Goal: Task Accomplishment & Management: Manage account settings

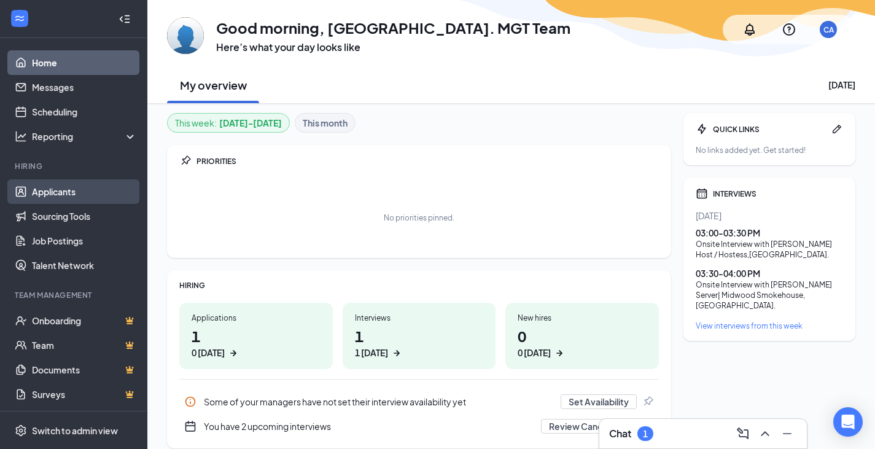
click at [55, 189] on link "Applicants" at bounding box center [84, 191] width 105 height 25
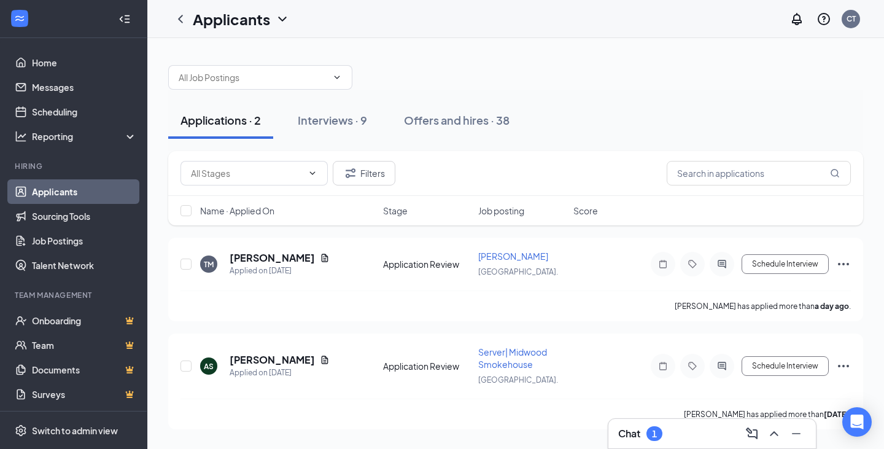
click at [699, 428] on div "Chat 1" at bounding box center [712, 434] width 188 height 20
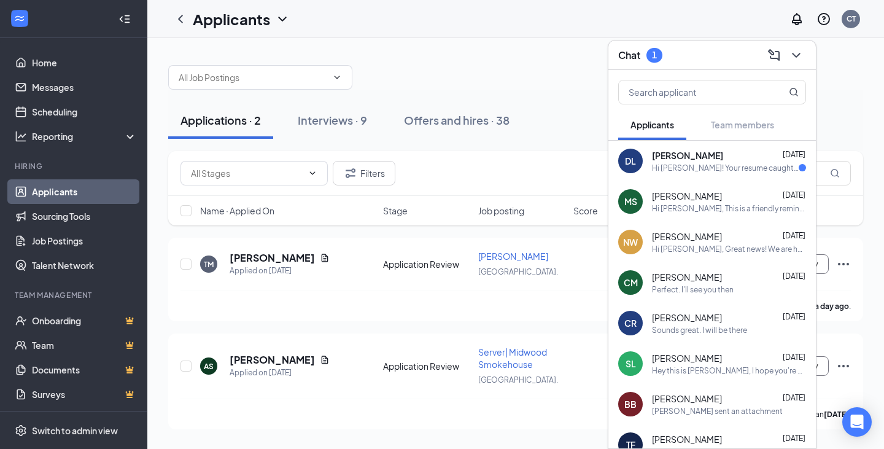
click at [731, 152] on div "[PERSON_NAME] [DATE]" at bounding box center [729, 155] width 154 height 12
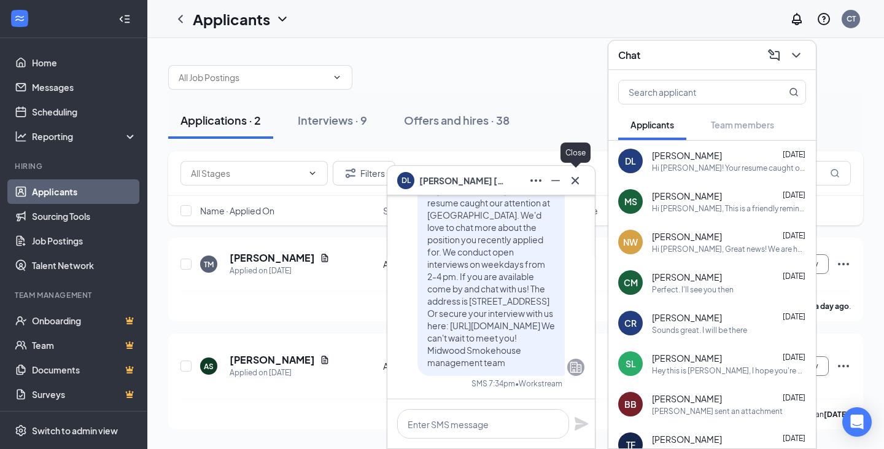
click at [574, 178] on icon "Cross" at bounding box center [575, 180] width 15 height 15
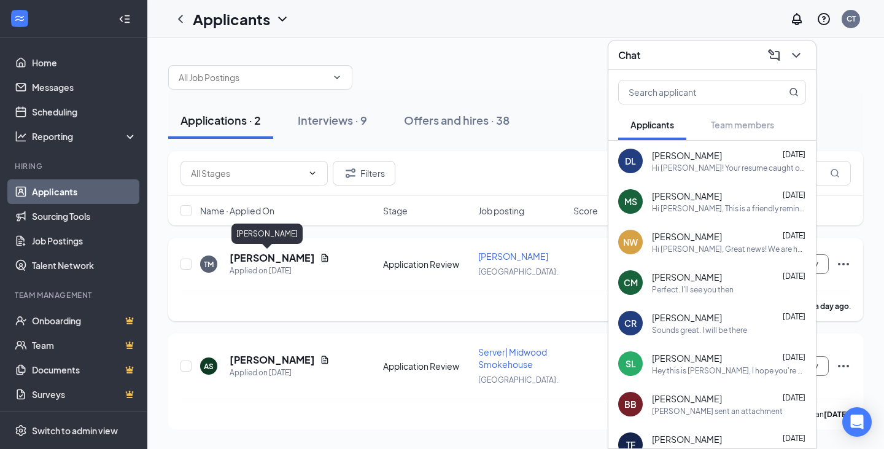
click at [261, 258] on h5 "[PERSON_NAME]" at bounding box center [272, 258] width 85 height 14
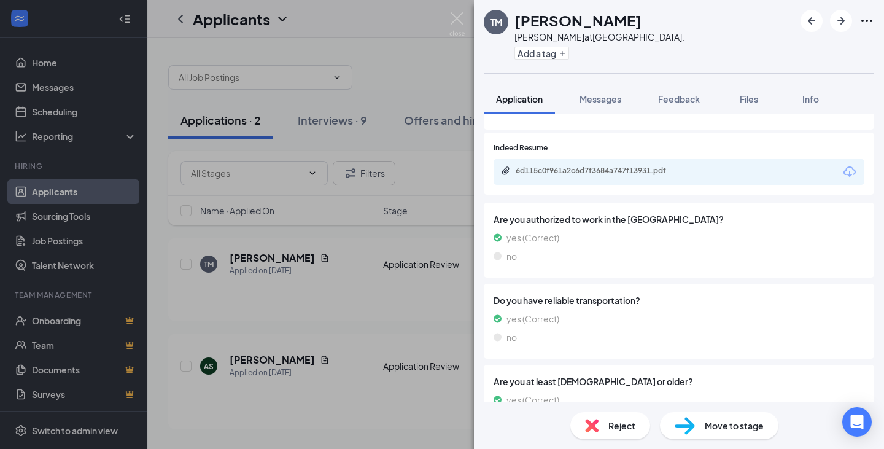
scroll to position [283, 0]
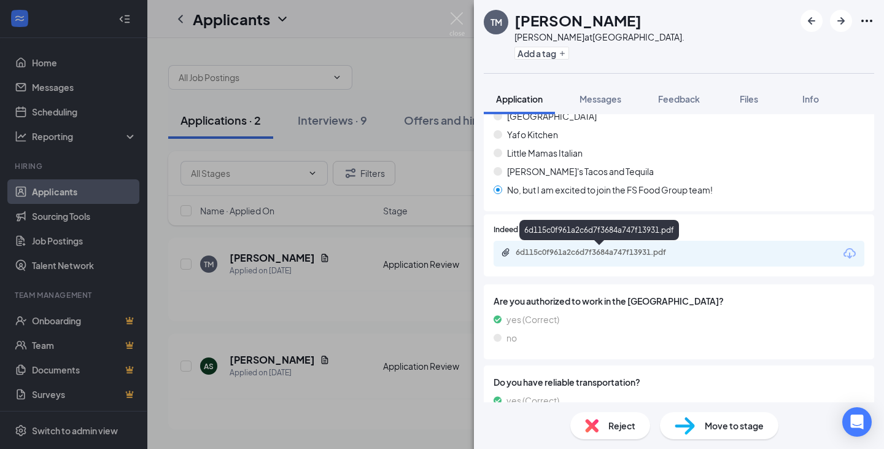
click at [597, 255] on div "6d115c0f961a2c6d7f3684a747f13931.pdf" at bounding box center [602, 252] width 172 height 10
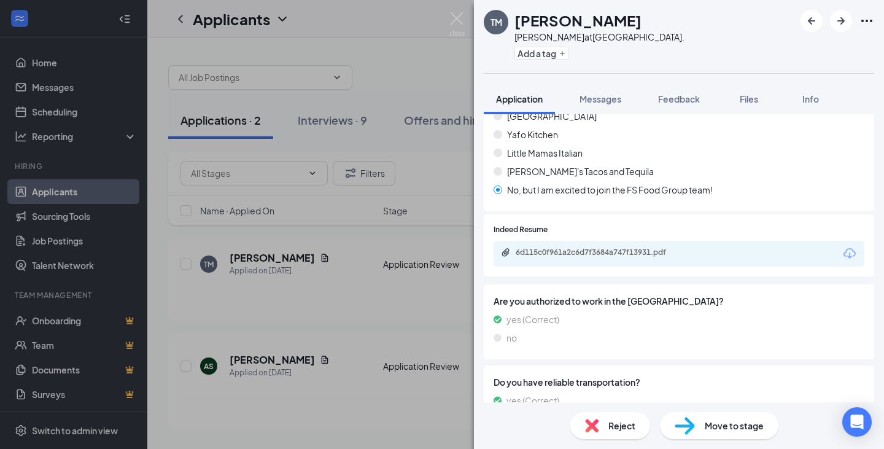
click at [610, 422] on span "Reject" at bounding box center [621, 426] width 27 height 14
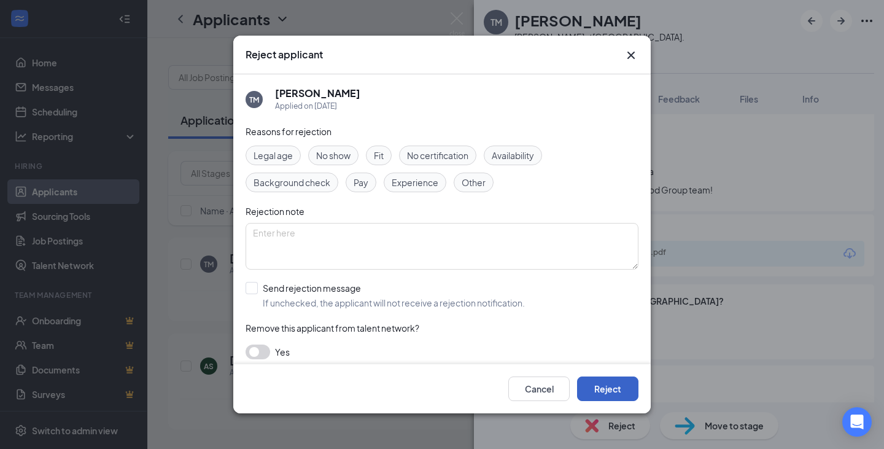
click at [605, 382] on button "Reject" at bounding box center [607, 388] width 61 height 25
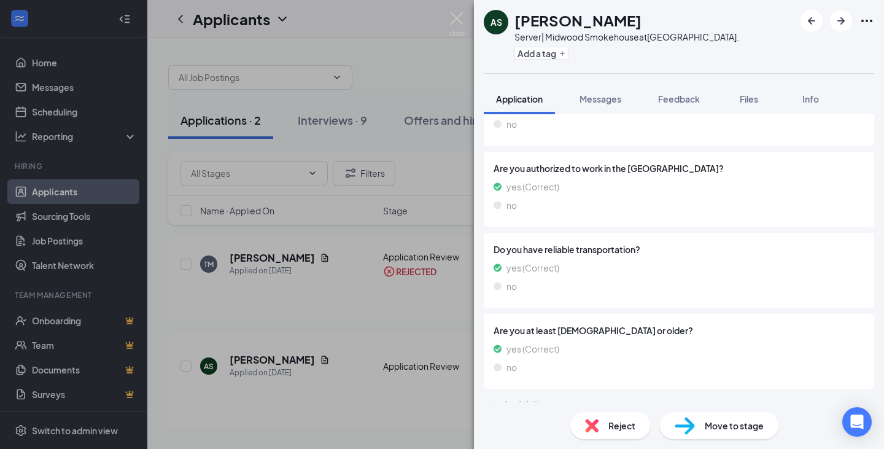
scroll to position [529, 0]
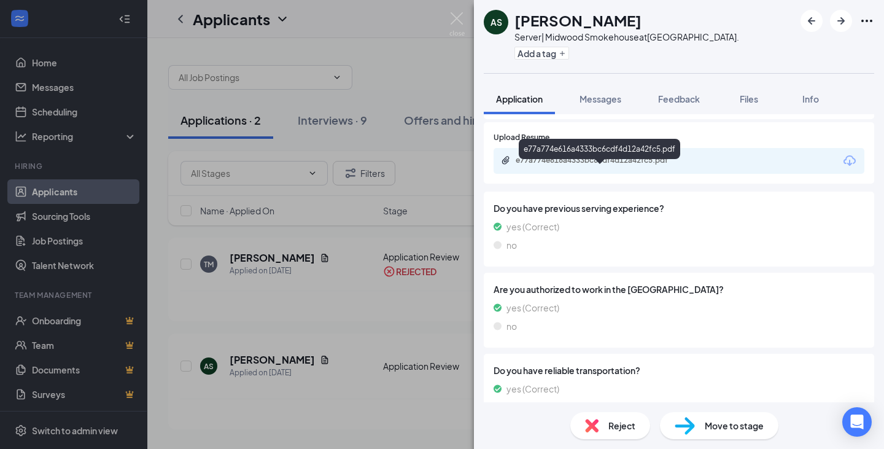
click at [600, 165] on div "e77a774e616a4333bc6cdf4d12a42fc5.pdf" at bounding box center [602, 160] width 172 height 10
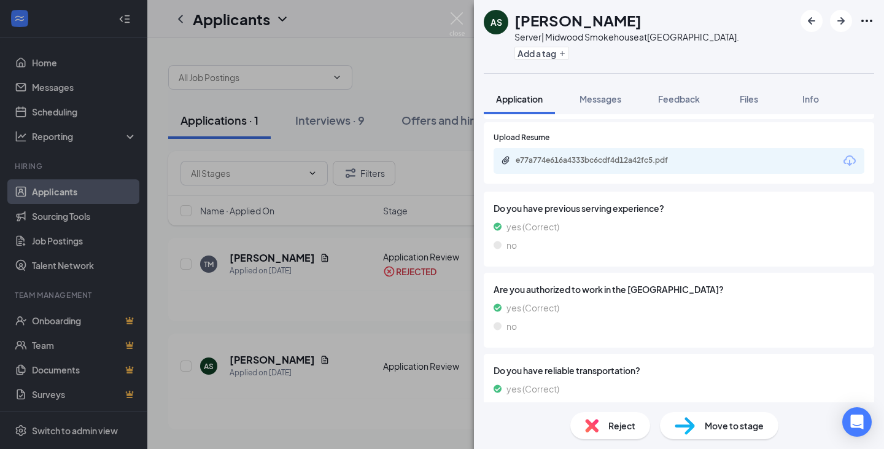
click at [613, 422] on span "Reject" at bounding box center [621, 426] width 27 height 14
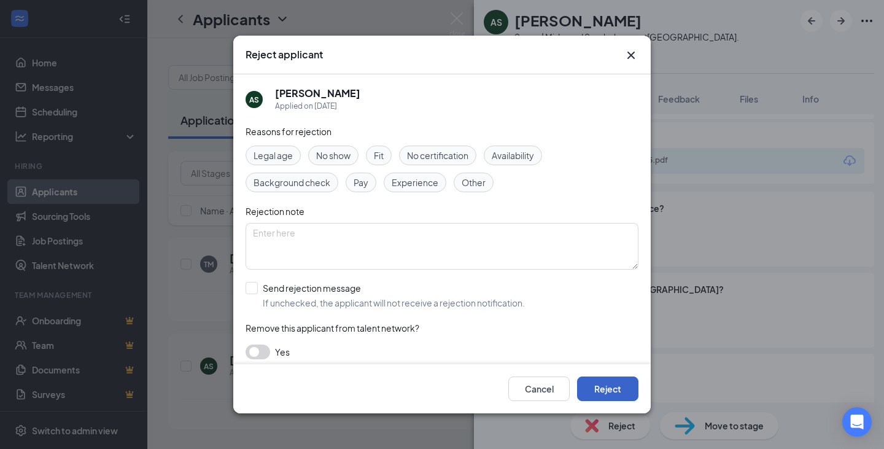
click at [608, 389] on button "Reject" at bounding box center [607, 388] width 61 height 25
